Goal: Task Accomplishment & Management: Manage account settings

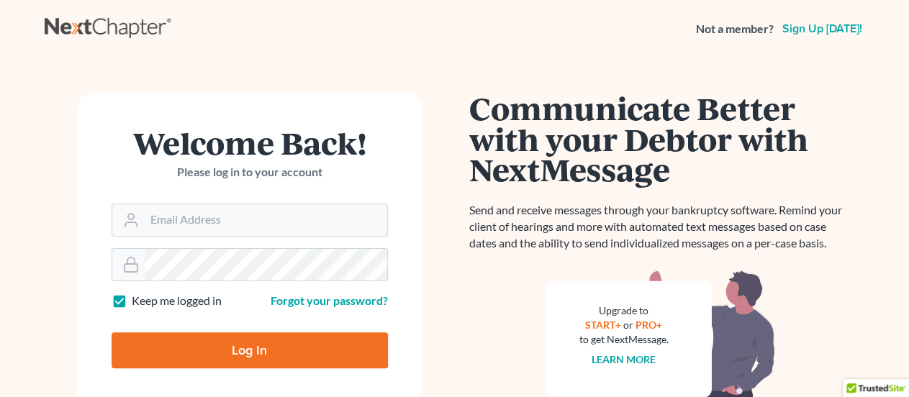
type input "[EMAIL_ADDRESS][DOMAIN_NAME]"
click at [238, 354] on input "Log In" at bounding box center [250, 350] width 276 height 36
type input "Thinking..."
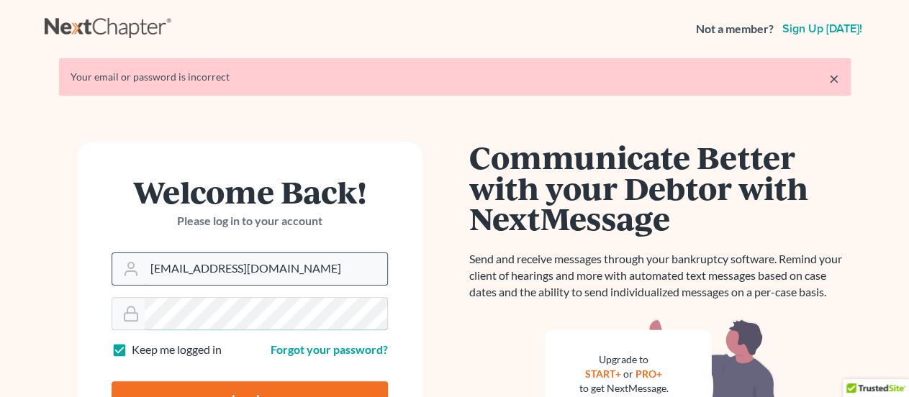
click at [164, 271] on form "Welcome Back! Please log in to your account Email Address rnieves@consumerlawat…" at bounding box center [249, 303] width 345 height 322
click at [164, 271] on input "[EMAIL_ADDRESS][DOMAIN_NAME]" at bounding box center [266, 269] width 242 height 32
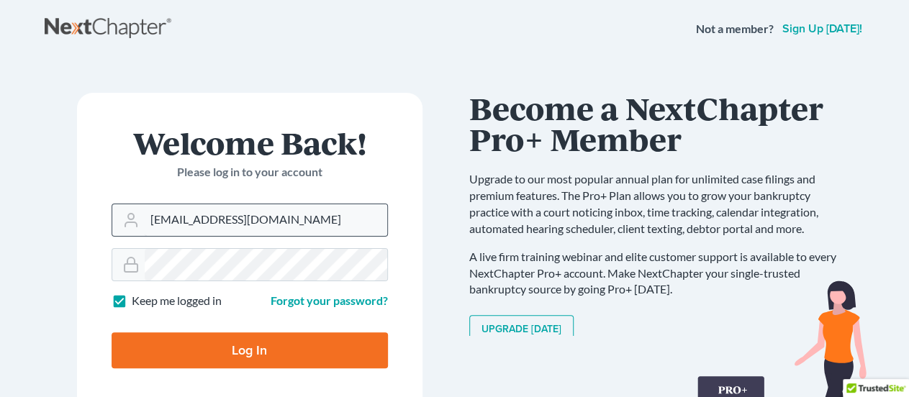
click at [344, 223] on input "[EMAIL_ADDRESS][DOMAIN_NAME]" at bounding box center [266, 220] width 242 height 32
type input "shansbury@consumerlawattorneys.com"
click at [253, 359] on input "Log In" at bounding box center [250, 350] width 276 height 36
type input "Thinking..."
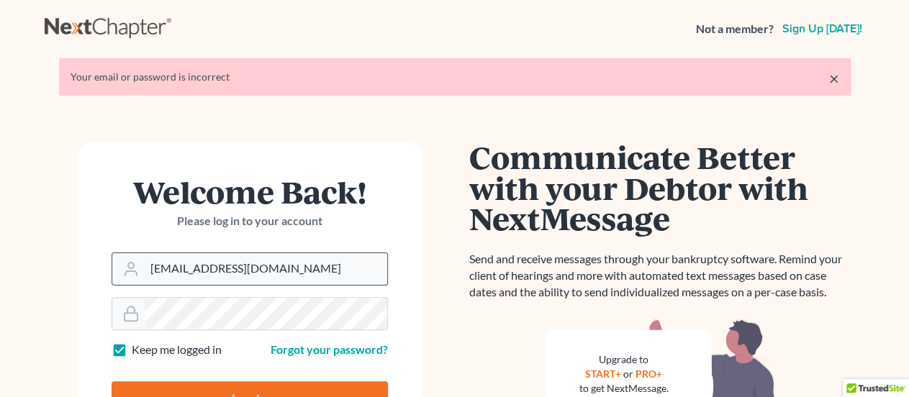
click at [343, 265] on input "[EMAIL_ADDRESS][DOMAIN_NAME]" at bounding box center [266, 269] width 242 height 32
type input "ginsburglawgroup"
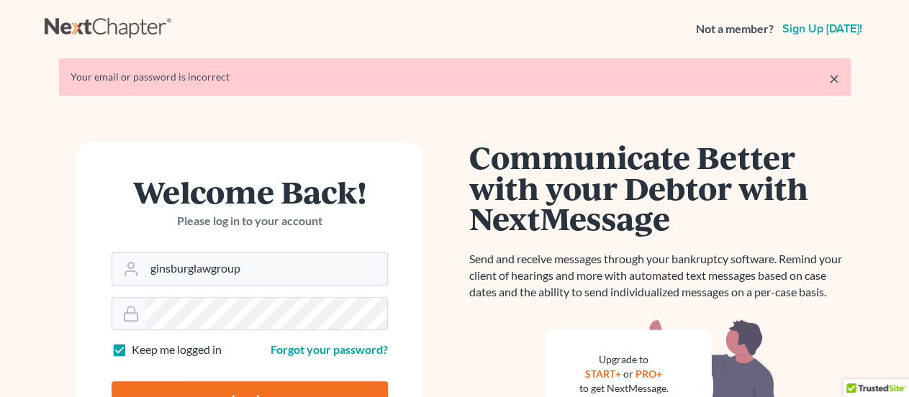
click at [246, 385] on input "Log In" at bounding box center [250, 399] width 276 height 36
type input "Thinking..."
type input "[EMAIL_ADDRESS][DOMAIN_NAME]"
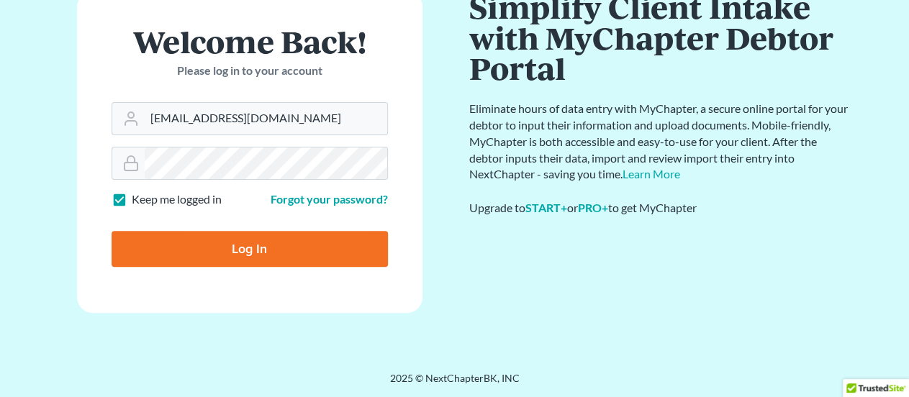
scroll to position [101, 0]
